Goal: Task Accomplishment & Management: Manage account settings

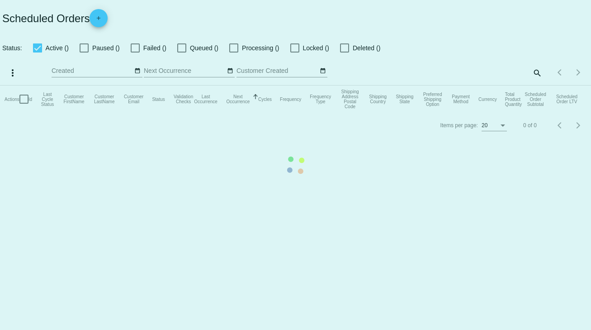
checkbox input "true"
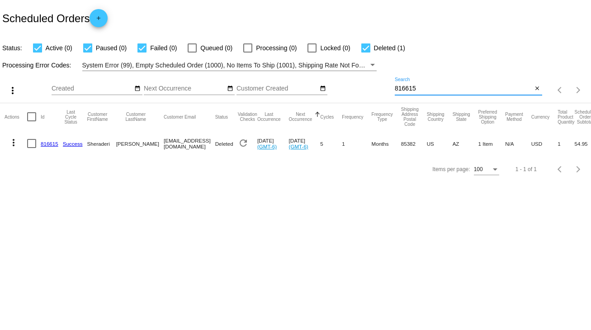
drag, startPoint x: 420, startPoint y: 88, endPoint x: 376, endPoint y: 91, distance: 43.6
click at [376, 91] on div "more_vert Oct Jan Feb Mar [DATE]" at bounding box center [295, 87] width 591 height 32
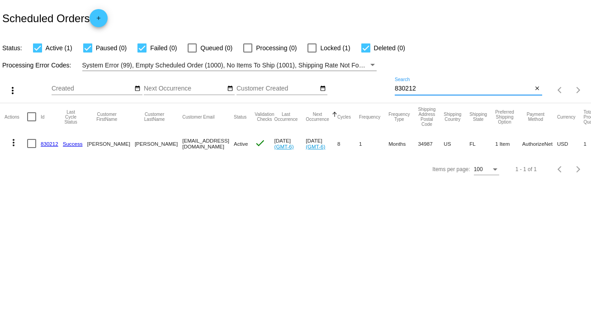
type input "830212"
click at [30, 143] on div at bounding box center [31, 143] width 9 height 9
click at [31, 148] on input "checkbox" at bounding box center [31, 148] width 0 height 0
checkbox input "true"
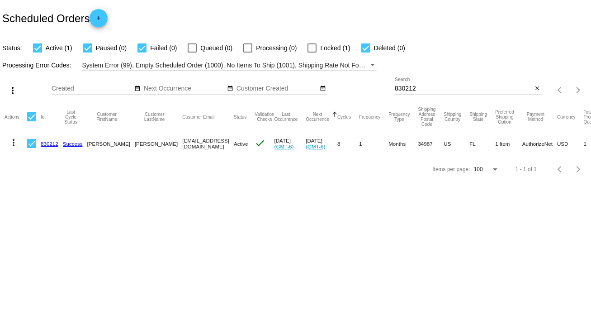
click at [11, 146] on mat-icon "more_vert" at bounding box center [13, 142] width 11 height 11
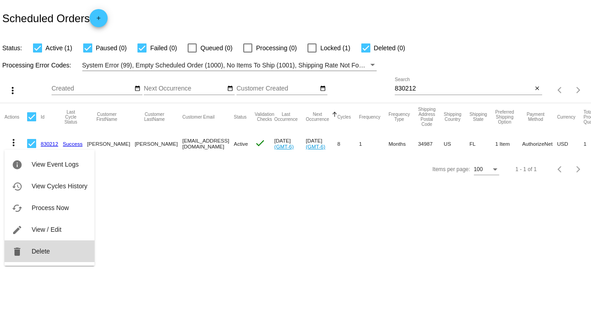
click at [42, 255] on button "delete Delete" at bounding box center [50, 251] width 90 height 22
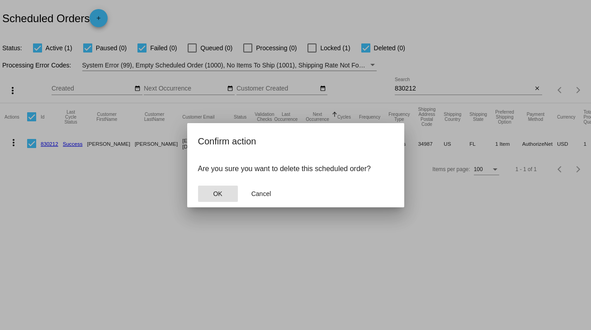
click at [215, 191] on span "OK" at bounding box center [217, 193] width 9 height 7
